Goal: Information Seeking & Learning: Check status

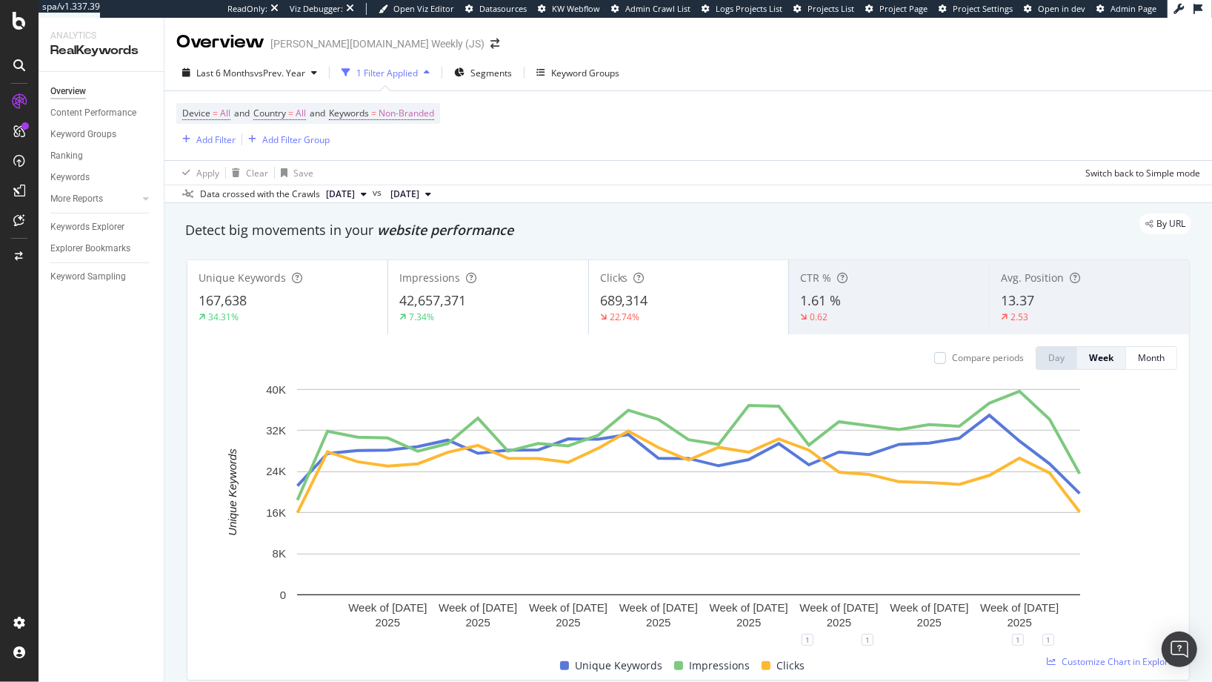
scroll to position [16, 0]
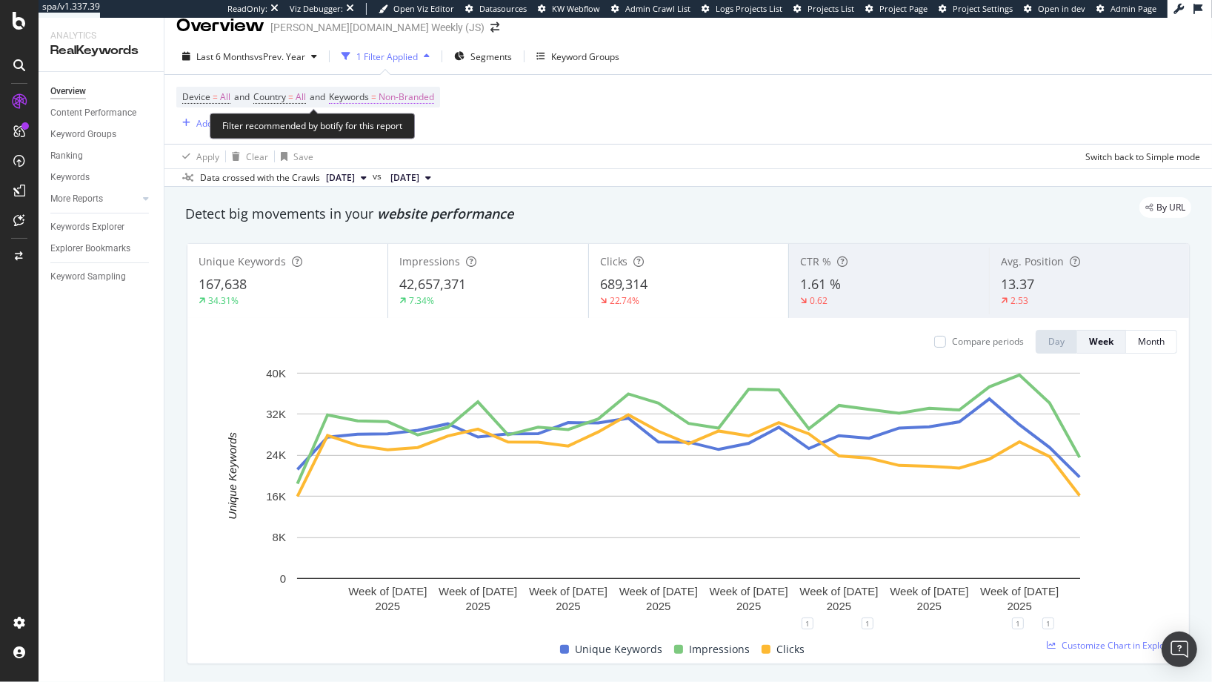
click at [412, 94] on span "Non-Branded" at bounding box center [407, 97] width 56 height 21
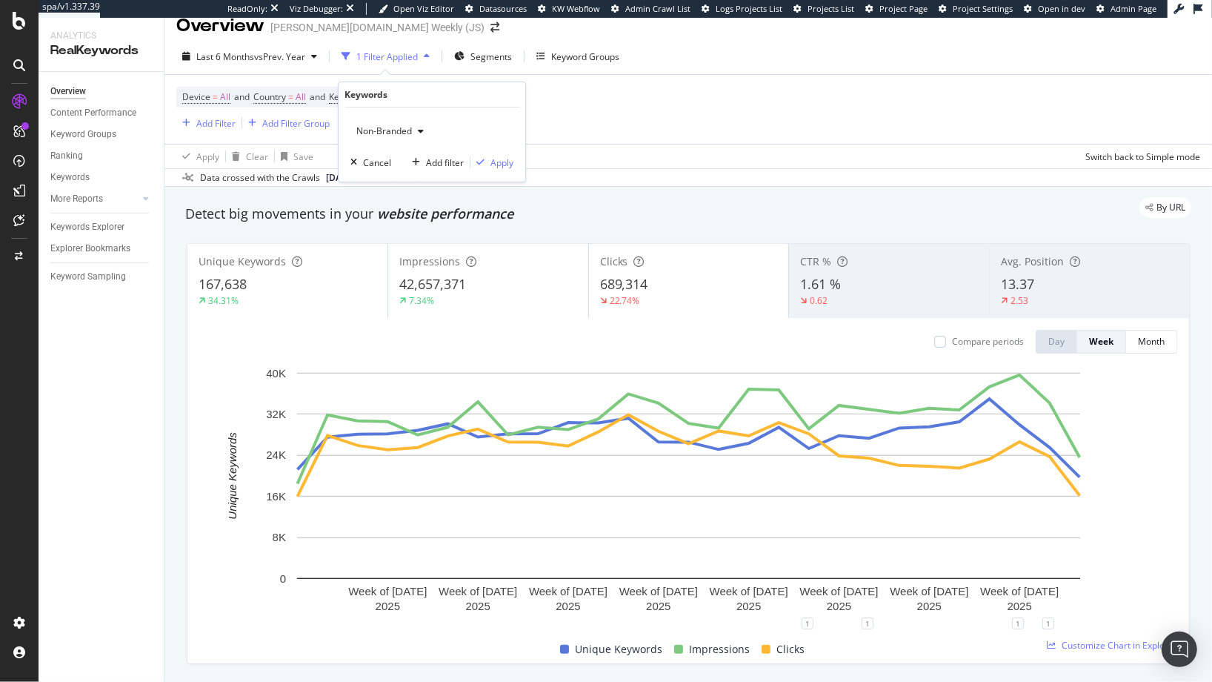
click at [405, 136] on span "Non-Branded" at bounding box center [382, 131] width 62 height 13
click at [408, 232] on div "Non-Branded & Anonymized queries" at bounding box center [438, 224] width 175 height 21
click at [496, 127] on span "Non-Branded & Anonymized queries" at bounding box center [429, 131] width 157 height 13
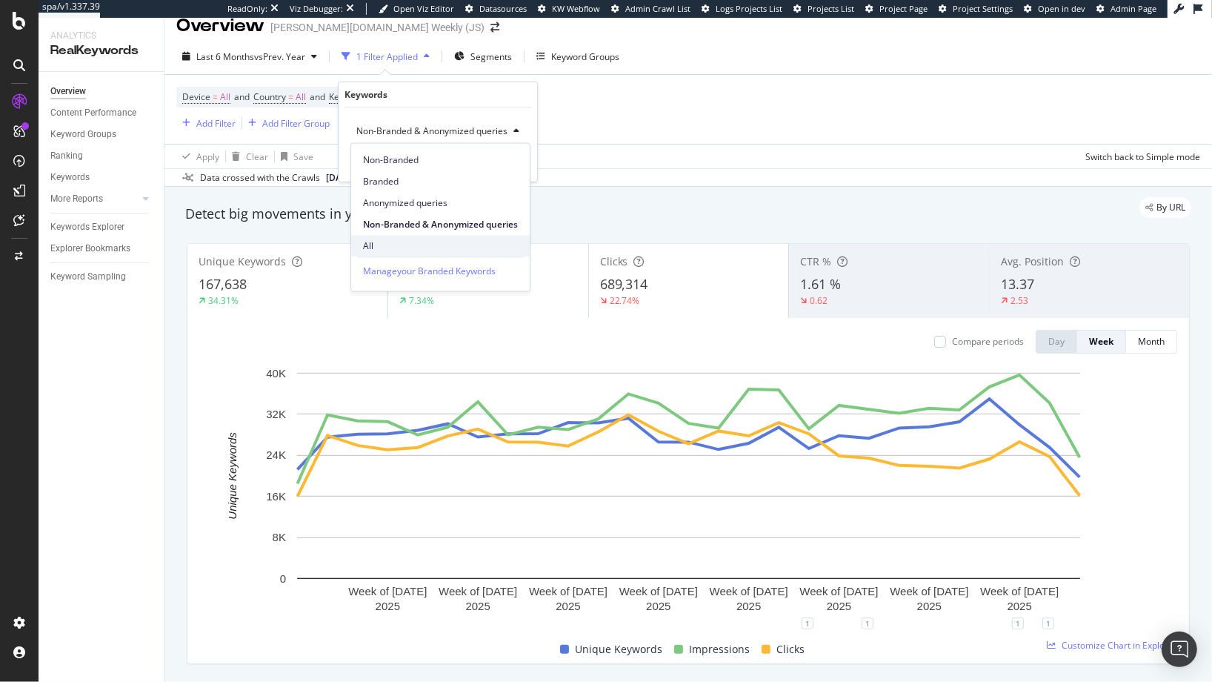
click at [425, 241] on span "All" at bounding box center [440, 245] width 155 height 13
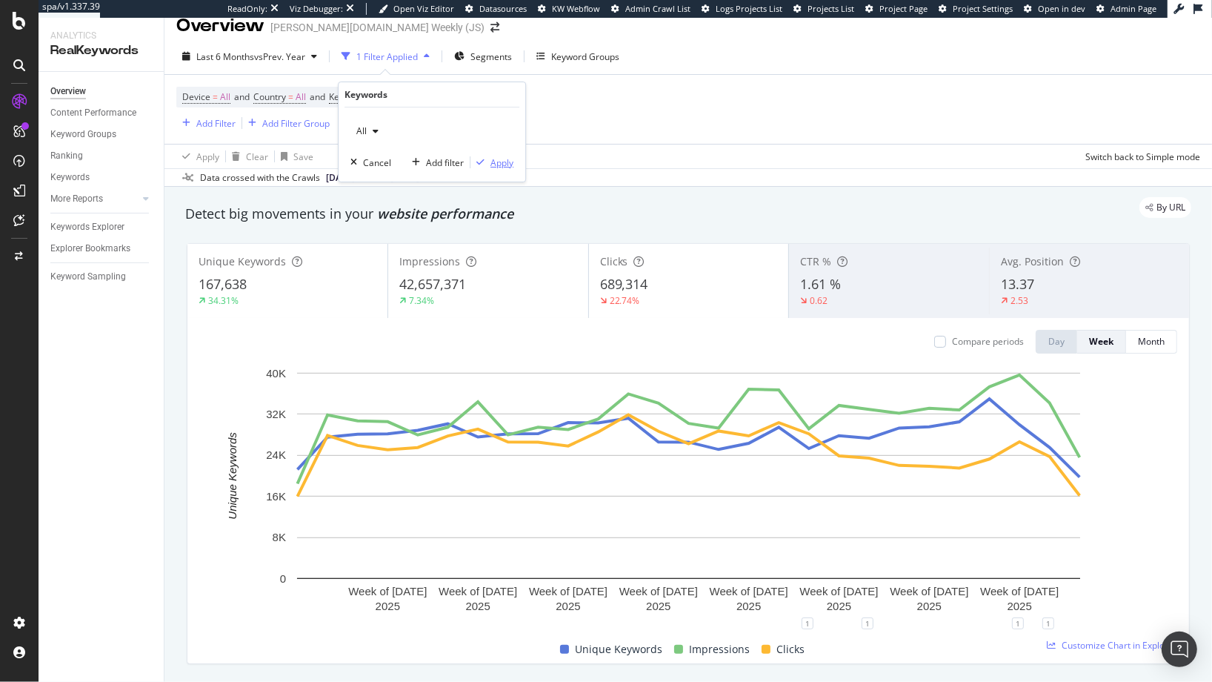
click at [501, 162] on div "Apply" at bounding box center [502, 162] width 23 height 13
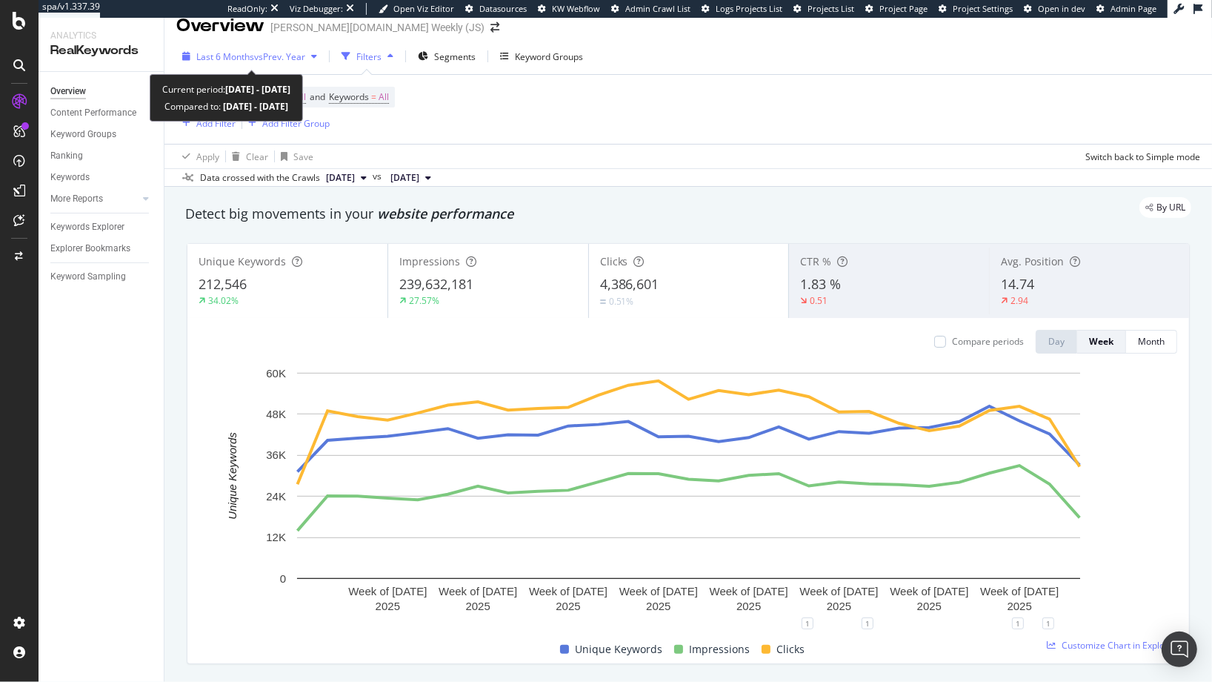
click at [314, 60] on div "Last 6 Months vs Prev. Year" at bounding box center [249, 56] width 147 height 22
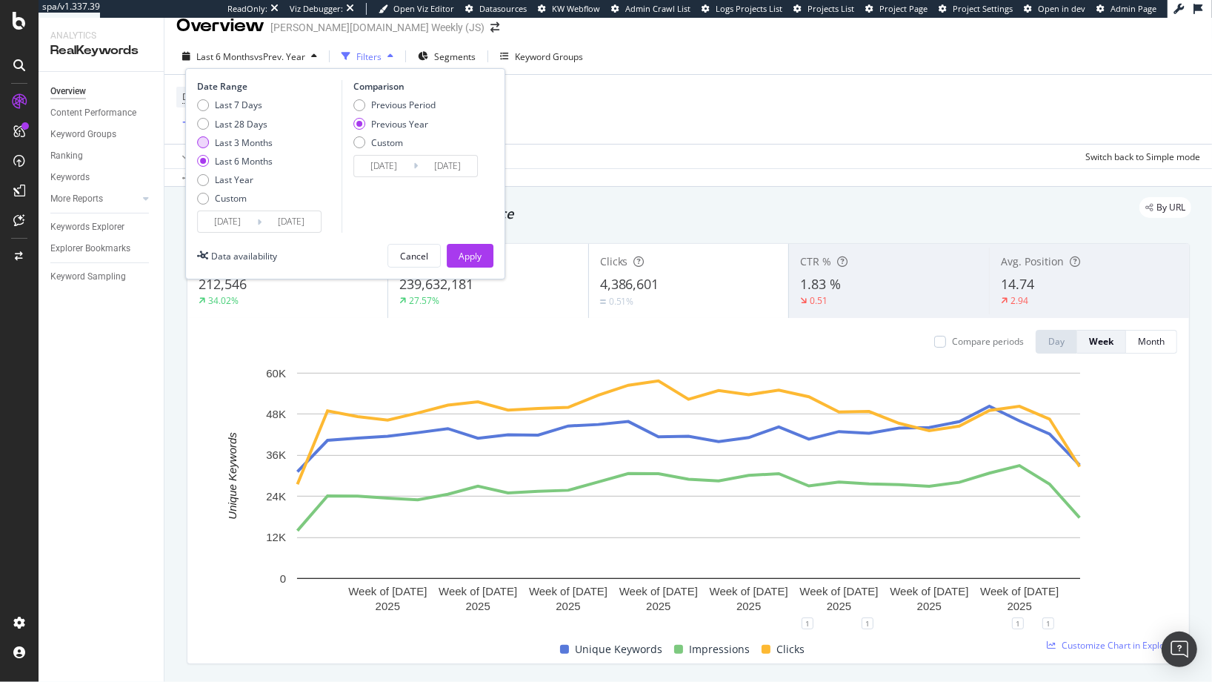
click at [263, 139] on div "Last 3 Months" at bounding box center [244, 142] width 58 height 13
type input "[DATE]"
click at [467, 242] on div "Date Range Last 7 Days Last 28 Days Last 3 Months Last 6 Months Last Year Custo…" at bounding box center [345, 173] width 320 height 211
click at [467, 262] on div "Apply" at bounding box center [470, 256] width 23 height 22
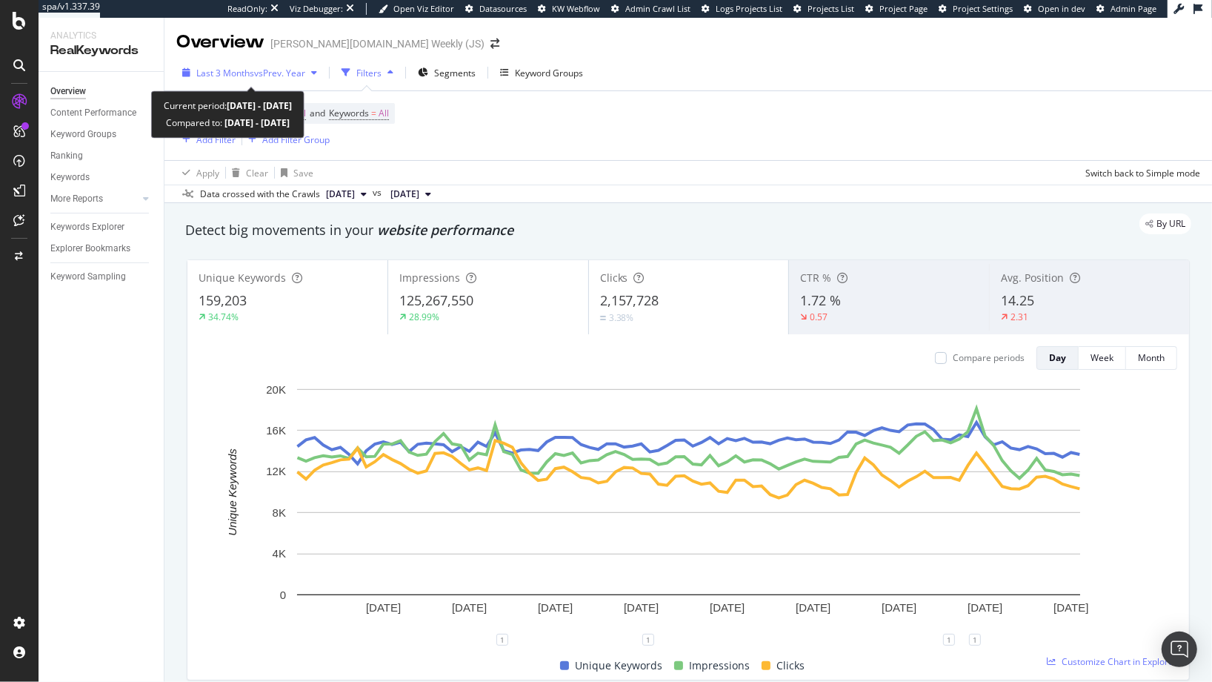
click at [302, 76] on span "vs Prev. Year" at bounding box center [279, 73] width 51 height 13
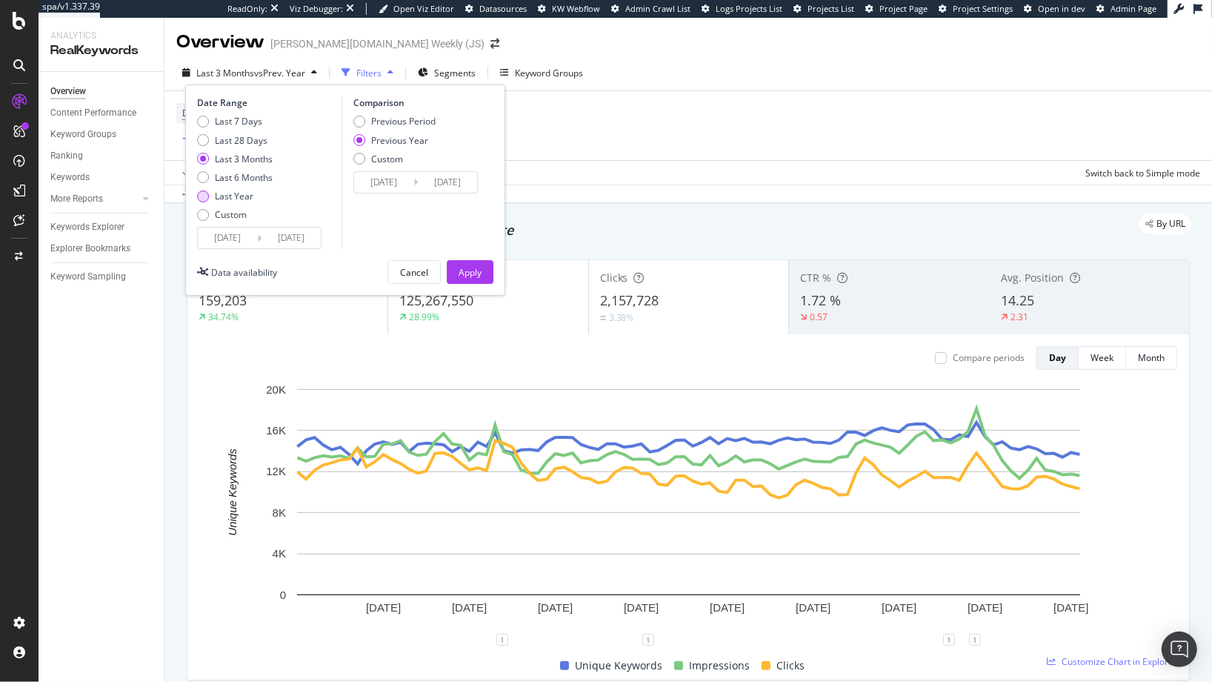
click at [253, 196] on div "Last Year" at bounding box center [235, 196] width 76 height 13
type input "[DATE]"
click at [472, 276] on div "Apply" at bounding box center [470, 272] width 23 height 13
